Goal: Task Accomplishment & Management: Manage account settings

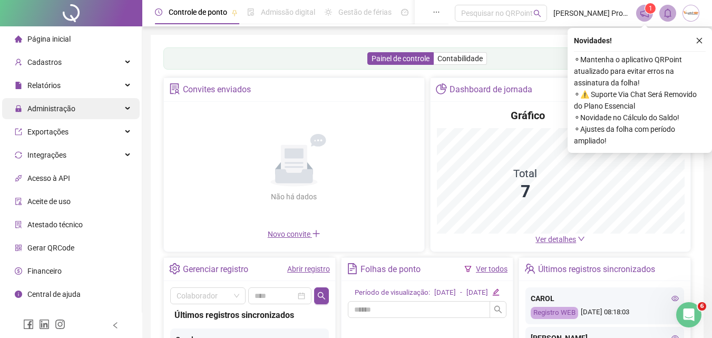
click at [55, 106] on span "Administração" at bounding box center [51, 108] width 48 height 8
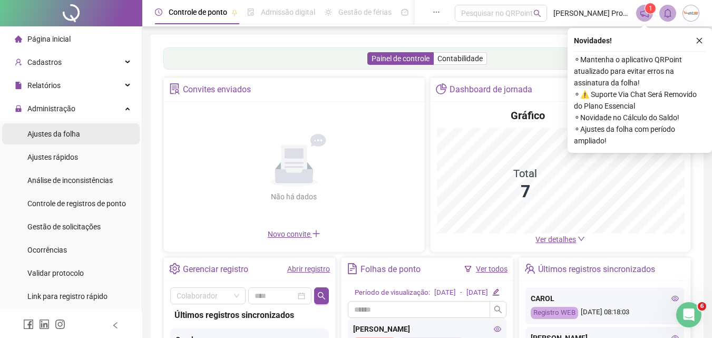
click at [80, 131] on li "Ajustes da folha" at bounding box center [71, 133] width 138 height 21
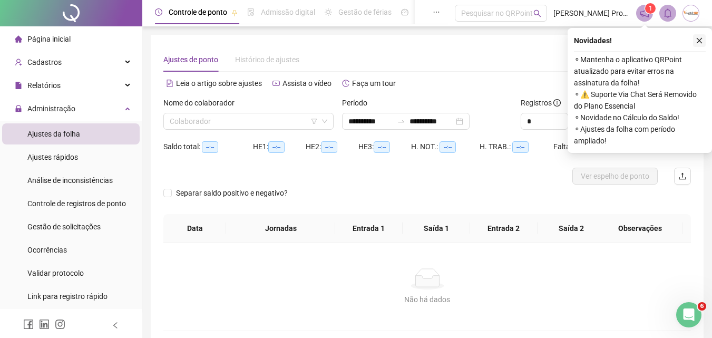
click at [702, 40] on icon "close" at bounding box center [699, 40] width 7 height 7
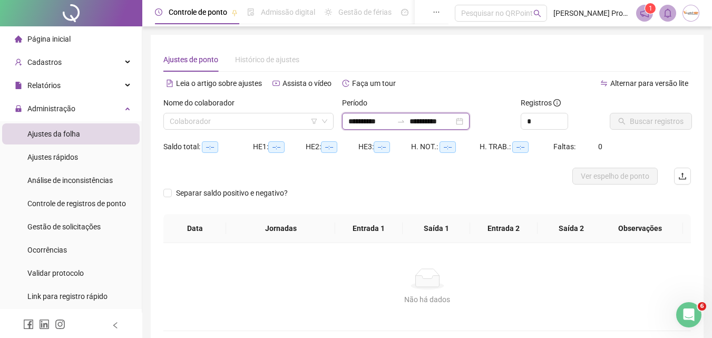
click at [428, 120] on input "**********" at bounding box center [431, 121] width 44 height 12
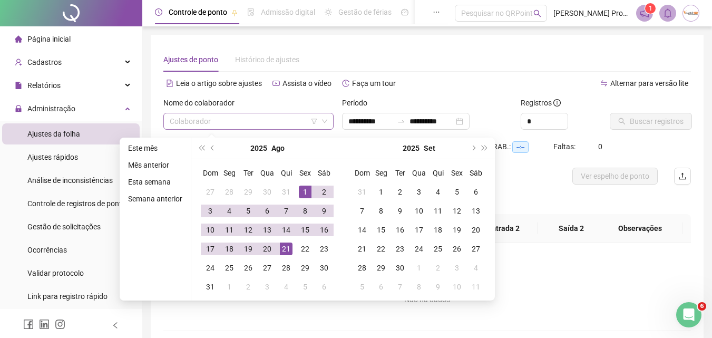
click at [236, 120] on input "search" at bounding box center [244, 121] width 148 height 16
type input "**********"
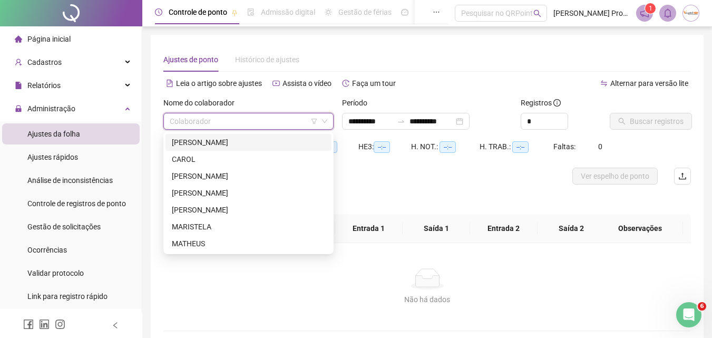
click at [229, 140] on div "ALESSANDRO NELSON LOPES PREVIATO" at bounding box center [248, 142] width 153 height 12
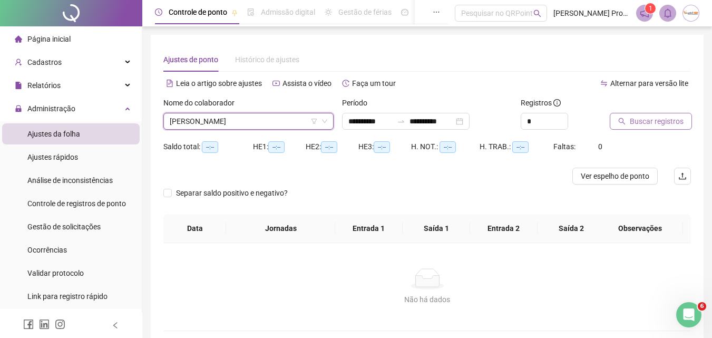
click at [638, 120] on span "Buscar registros" at bounding box center [657, 121] width 54 height 12
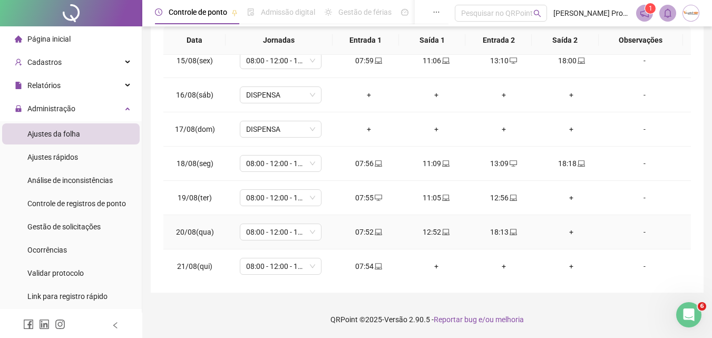
scroll to position [494, 0]
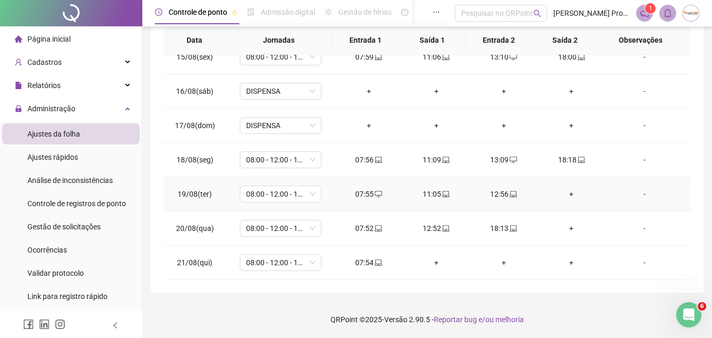
click at [563, 195] on div "+" at bounding box center [571, 194] width 51 height 12
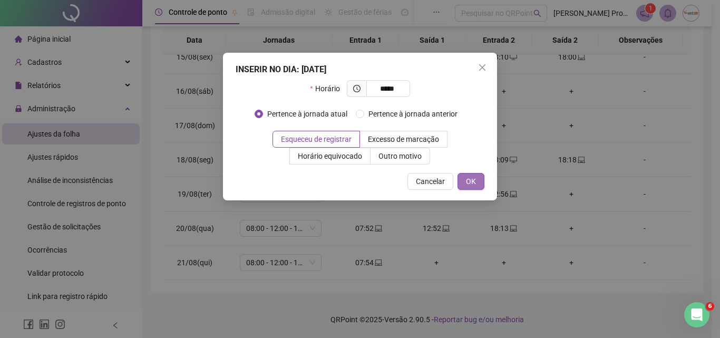
type input "*****"
drag, startPoint x: 472, startPoint y: 180, endPoint x: 629, endPoint y: 169, distance: 157.4
click at [474, 175] on span "OK" at bounding box center [471, 181] width 10 height 12
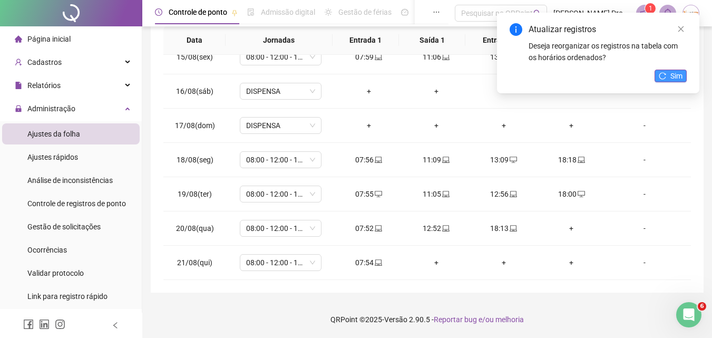
click at [674, 71] on span "Sim" at bounding box center [676, 76] width 12 height 12
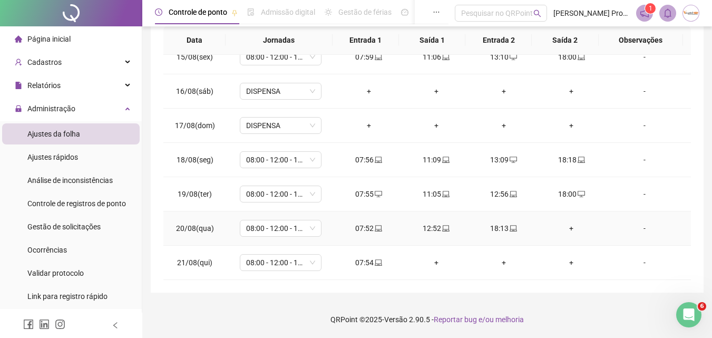
click at [564, 229] on div "+" at bounding box center [571, 228] width 51 height 12
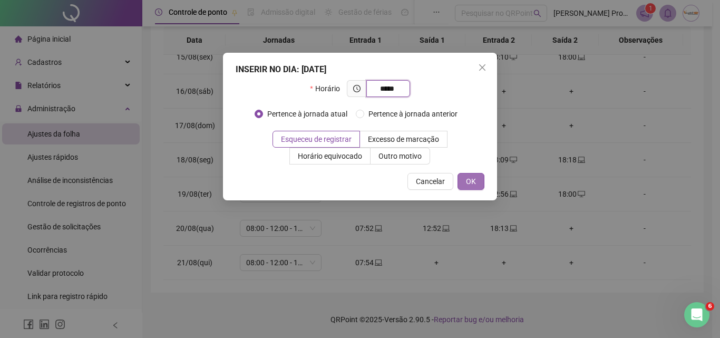
type input "*****"
click at [473, 180] on span "OK" at bounding box center [471, 181] width 10 height 12
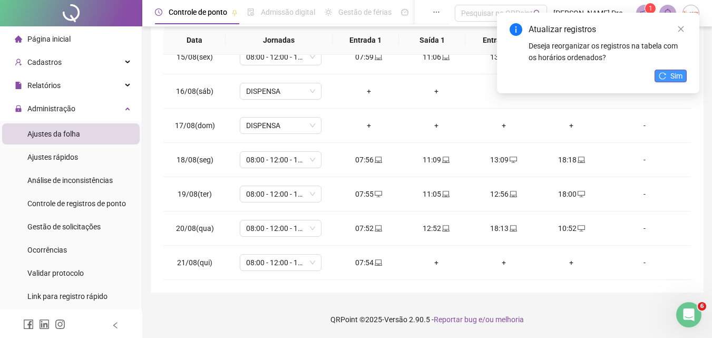
click at [669, 75] on button "Sim" at bounding box center [670, 76] width 32 height 13
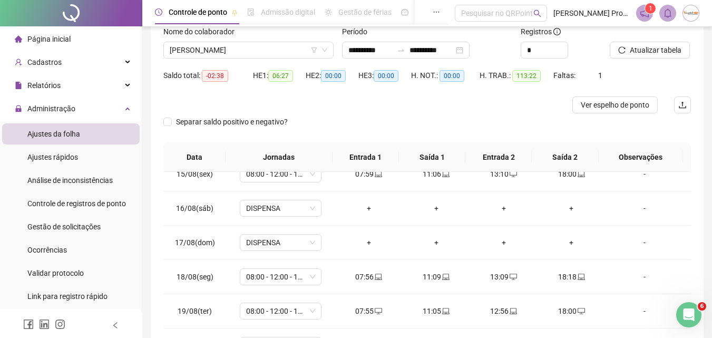
scroll to position [0, 0]
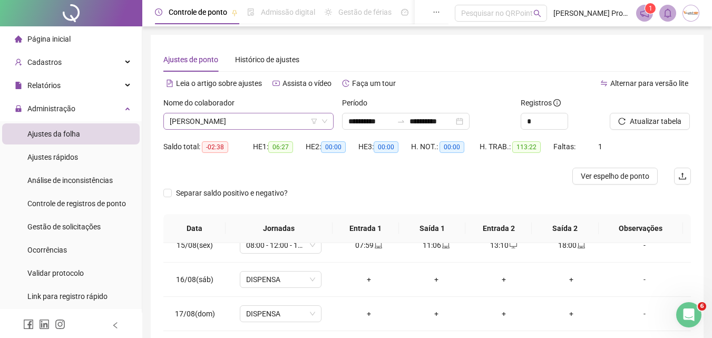
click at [300, 121] on span "ALESSANDRO NELSON LOPES PREVIATO" at bounding box center [249, 121] width 158 height 16
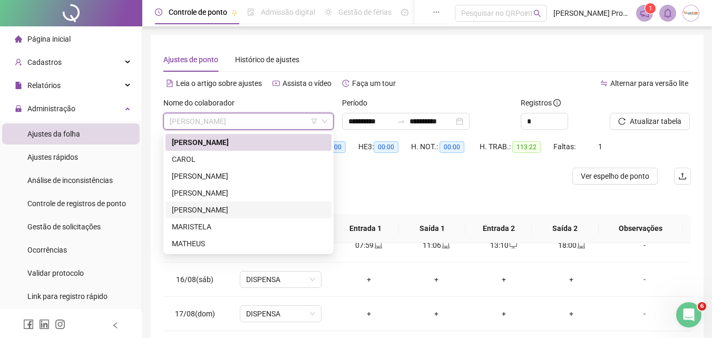
click at [194, 209] on div "LÚCIA VAZ DA SILVA" at bounding box center [248, 210] width 153 height 12
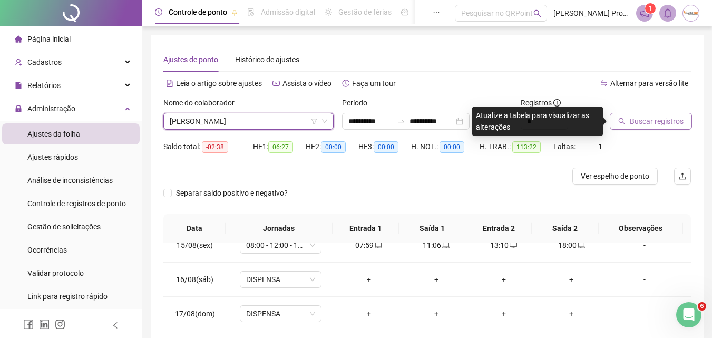
click at [643, 121] on span "Buscar registros" at bounding box center [657, 121] width 54 height 12
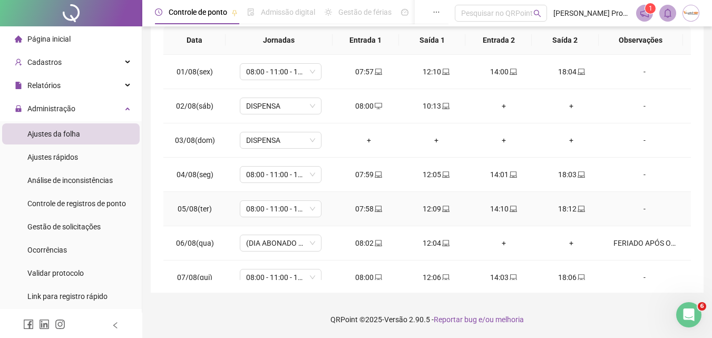
scroll to position [53, 0]
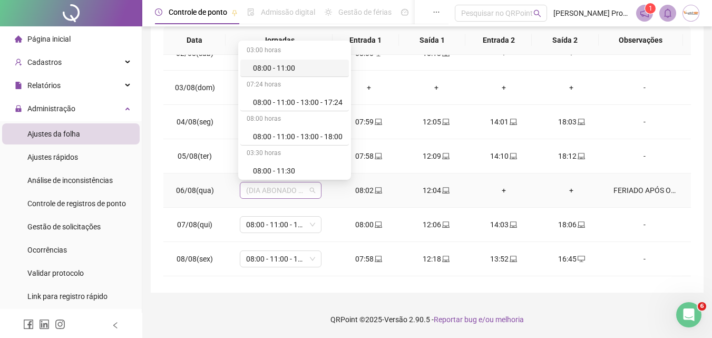
click at [298, 190] on span "(DIA ABONADO PARCIALMENTE)" at bounding box center [280, 190] width 69 height 16
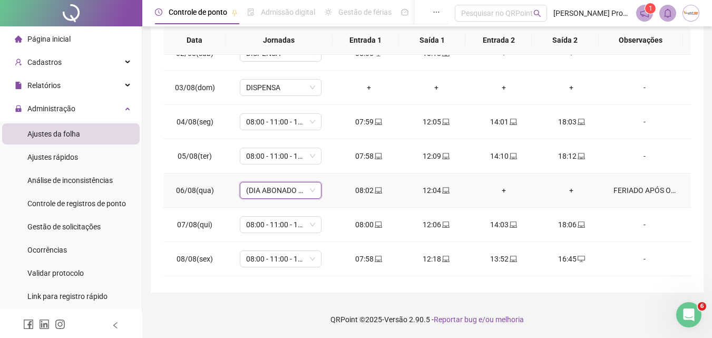
click at [298, 190] on span "(DIA ABONADO PARCIALMENTE)" at bounding box center [280, 190] width 69 height 16
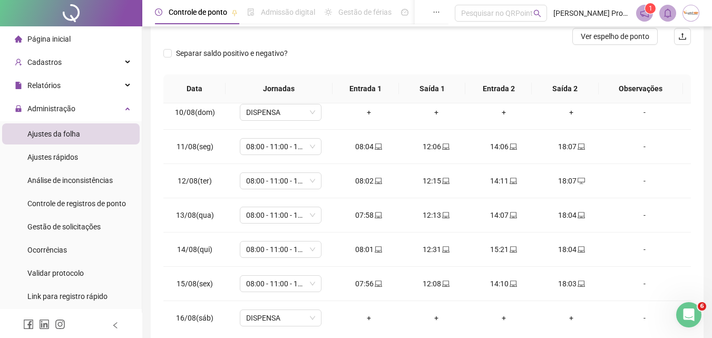
scroll to position [158, 0]
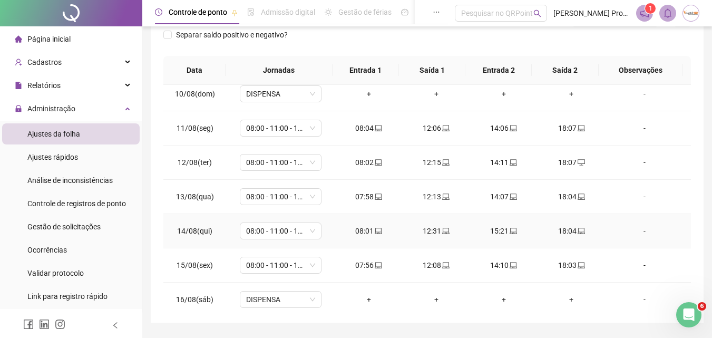
click at [495, 231] on div "15:21" at bounding box center [503, 231] width 51 height 12
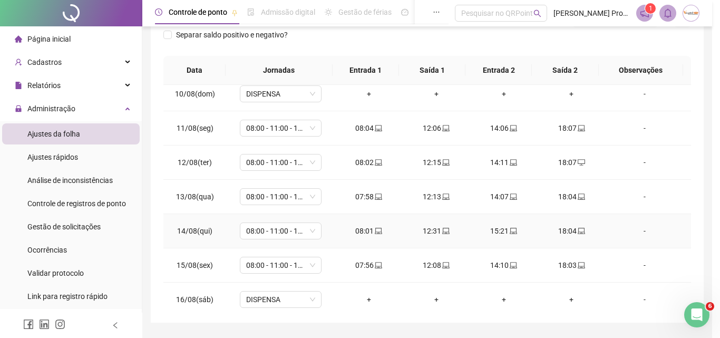
type input "**********"
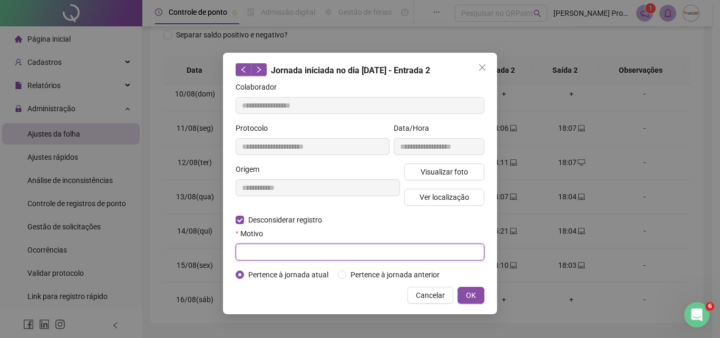
click at [293, 250] on input "text" at bounding box center [360, 251] width 249 height 17
type input "*"
type input "**********"
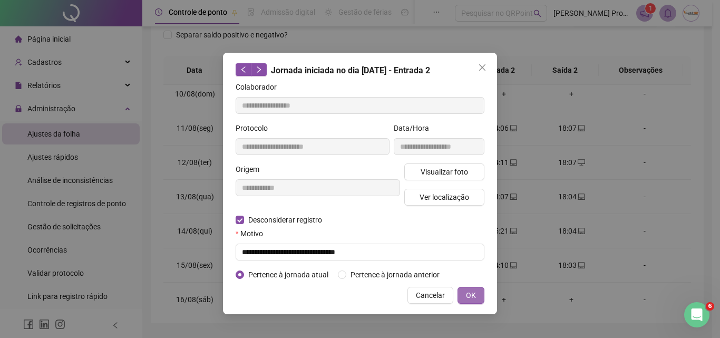
click at [471, 297] on span "OK" at bounding box center [471, 295] width 10 height 12
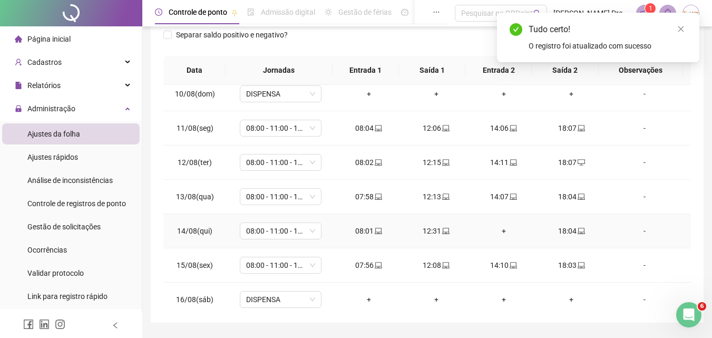
click at [500, 229] on div "+" at bounding box center [503, 231] width 51 height 12
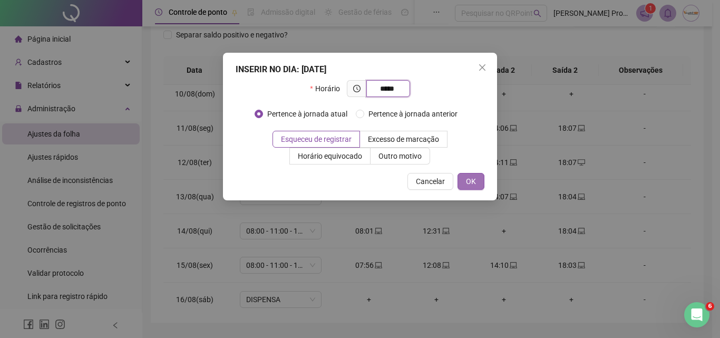
type input "*****"
drag, startPoint x: 473, startPoint y: 180, endPoint x: 475, endPoint y: 190, distance: 9.7
click at [473, 182] on span "OK" at bounding box center [471, 181] width 10 height 12
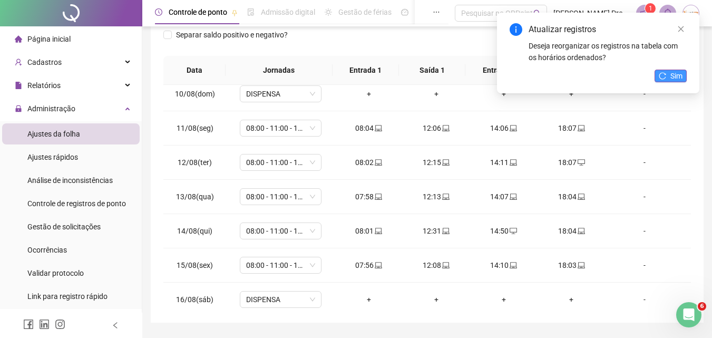
click at [669, 76] on button "Sim" at bounding box center [670, 76] width 32 height 13
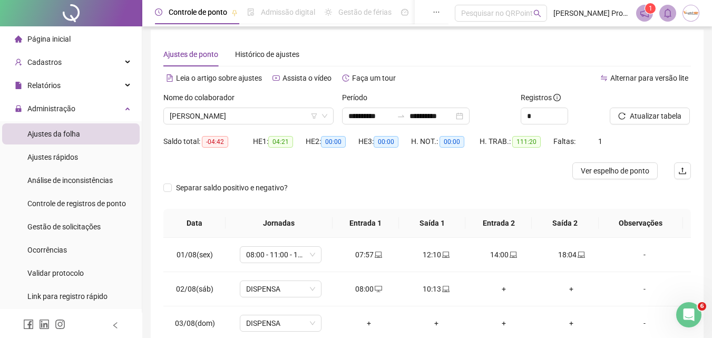
scroll to position [0, 0]
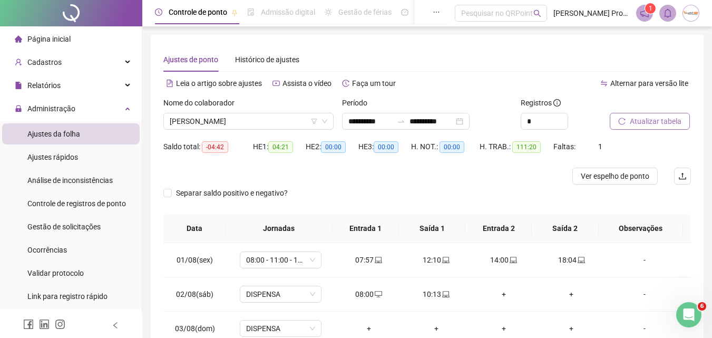
click at [636, 123] on span "Atualizar tabela" at bounding box center [656, 121] width 52 height 12
click at [648, 119] on span "Atualizar tabela" at bounding box center [656, 121] width 52 height 12
